Goal: Information Seeking & Learning: Learn about a topic

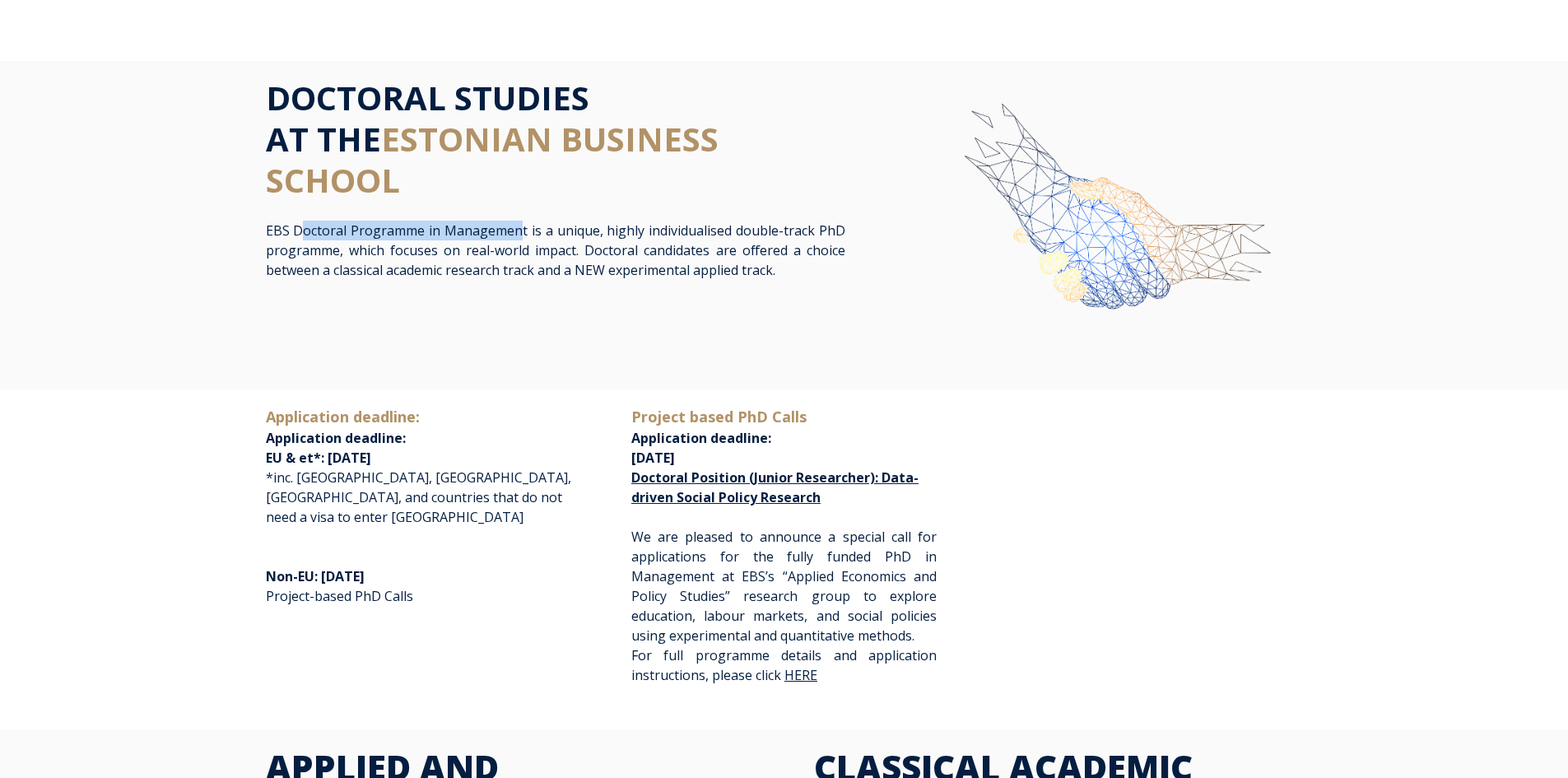
drag, startPoint x: 298, startPoint y: 229, endPoint x: 521, endPoint y: 236, distance: 223.1
click at [521, 236] on p "EBS Doctoral Programme in Management is a unique, highly individualised double-…" at bounding box center [555, 250] width 579 height 59
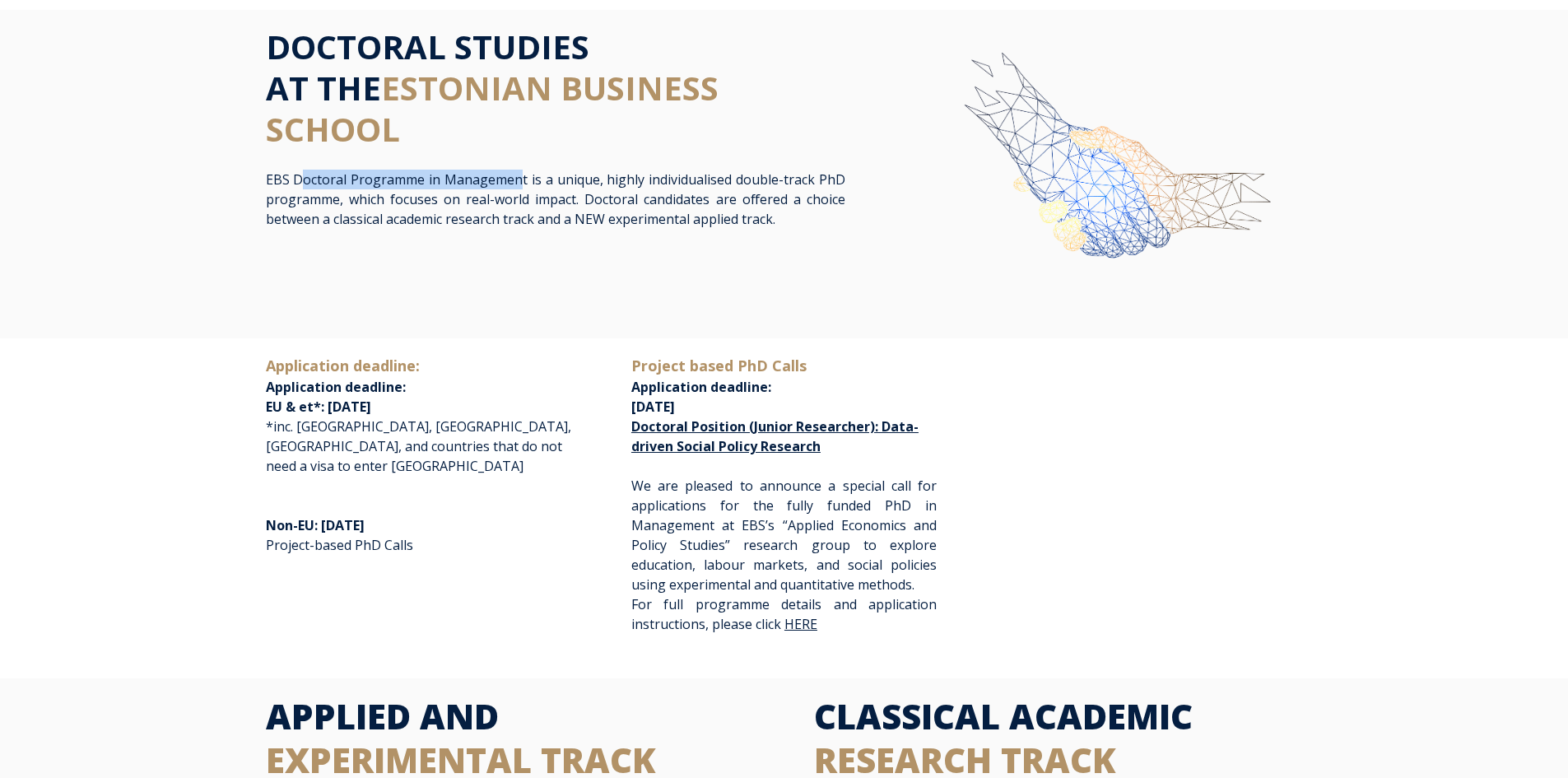
scroll to position [52, 0]
click at [341, 177] on p "EBS Doctoral Programme in Management is a unique, highly individualised double-…" at bounding box center [555, 198] width 579 height 59
drag, startPoint x: 293, startPoint y: 177, endPoint x: 526, endPoint y: 177, distance: 233.0
click at [526, 177] on p "EBS Doctoral Programme in Management is a unique, highly individualised double-…" at bounding box center [555, 198] width 579 height 59
copy p "Doctoral Programme in Management"
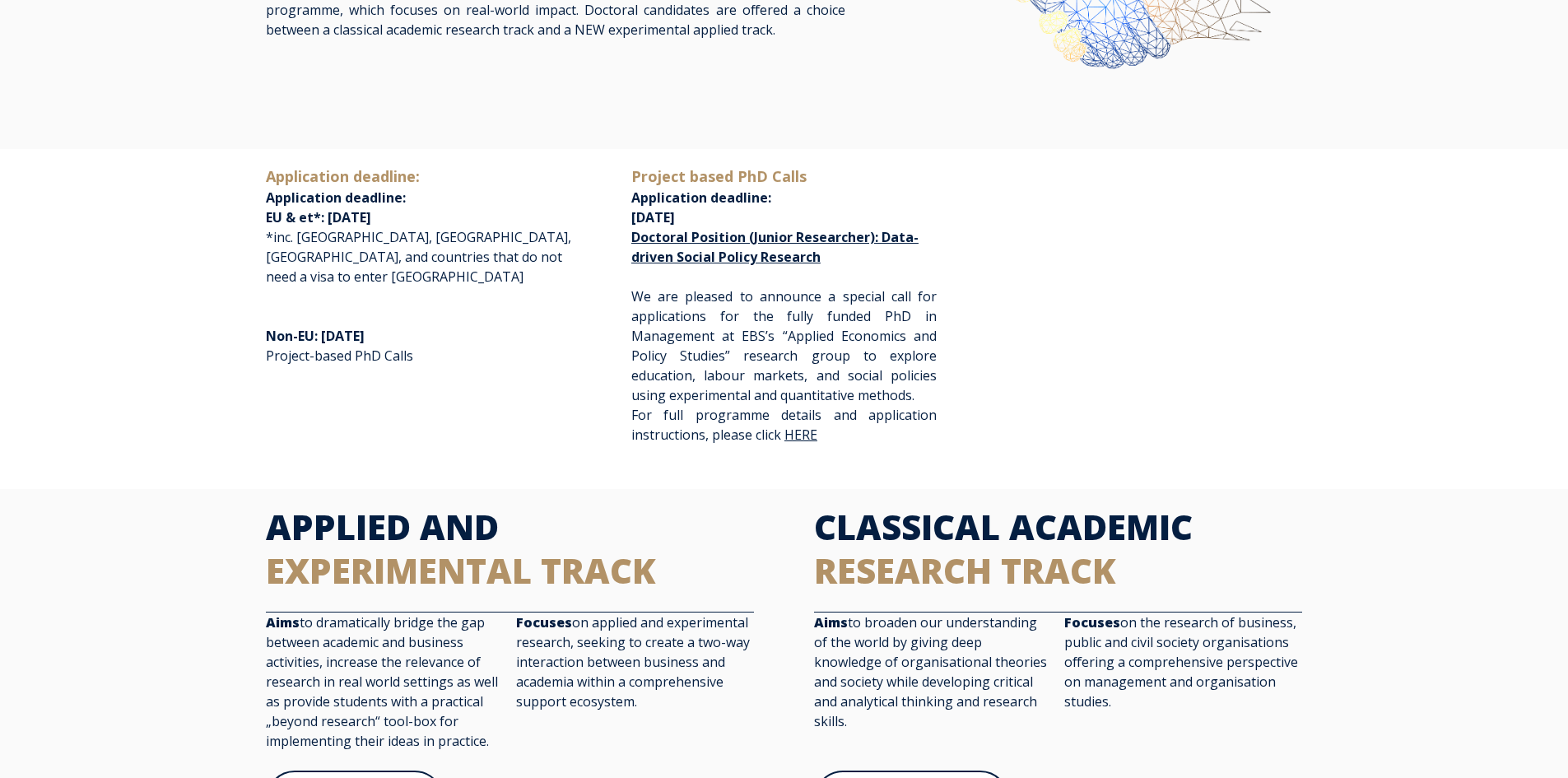
scroll to position [241, 0]
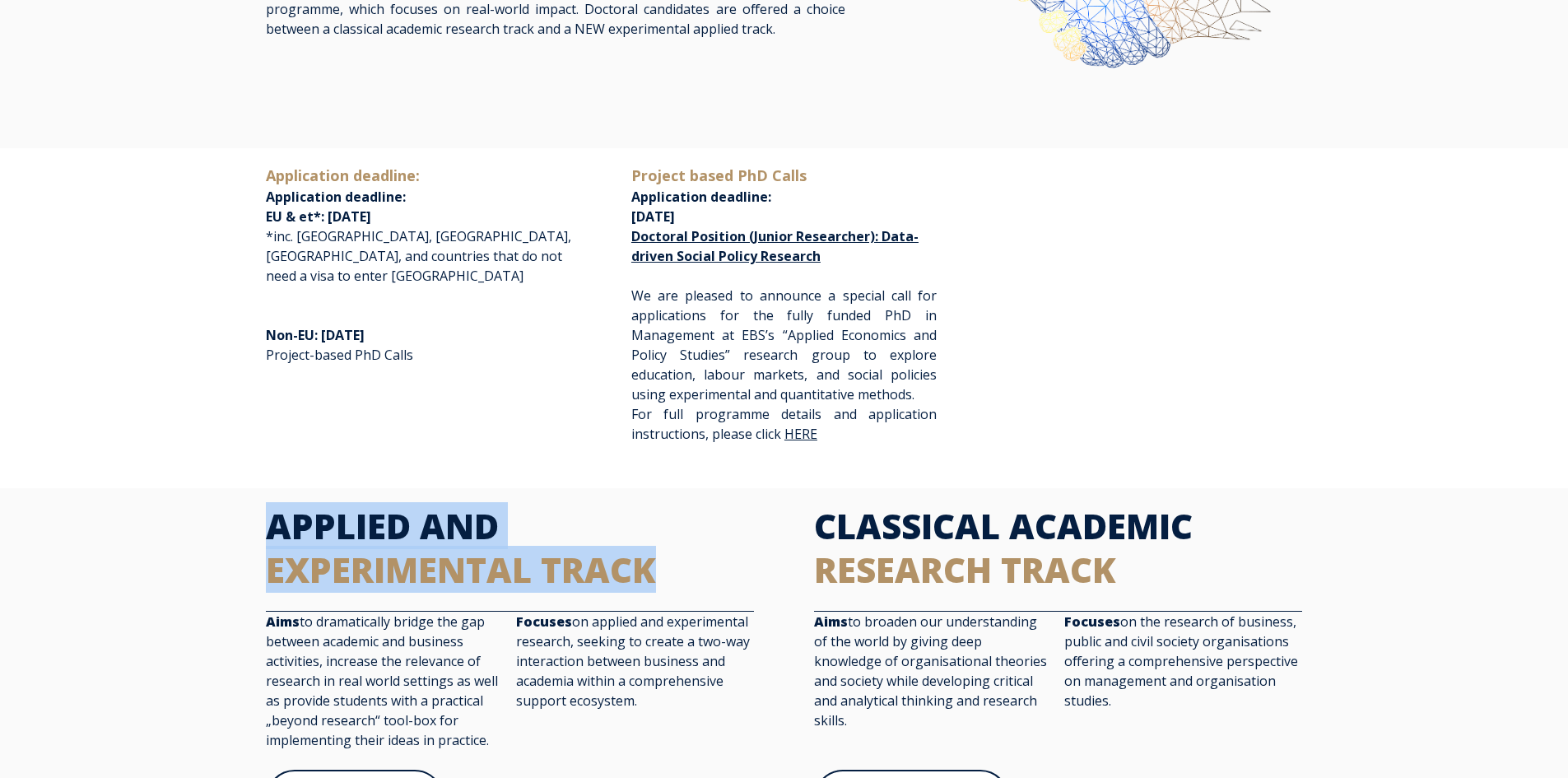
drag, startPoint x: 275, startPoint y: 517, endPoint x: 649, endPoint y: 552, distance: 375.6
click at [649, 552] on h2 "APPLIED AND EXPERIMENTAL TRACK" at bounding box center [509, 548] width 488 height 86
copy h2 "APPLIED AND EXPERIMENTAL TRACK"
click at [335, 596] on div "APPLIED AND EXPERIMENTAL TRACK" at bounding box center [509, 558] width 488 height 106
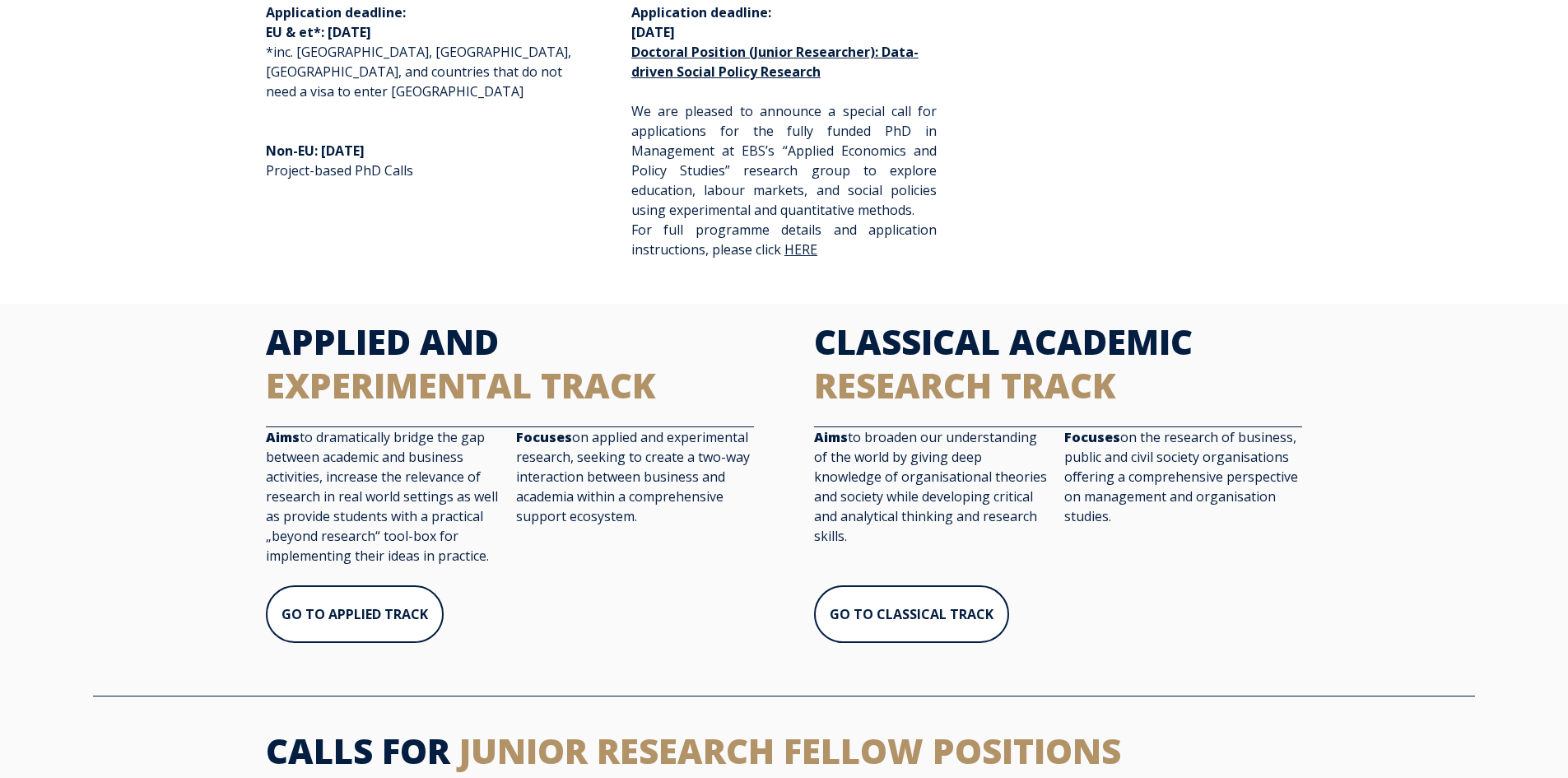
scroll to position [427, 0]
click at [334, 607] on link "GO TO APPLIED TRACK" at bounding box center [354, 614] width 176 height 59
